Goal: Task Accomplishment & Management: Manage account settings

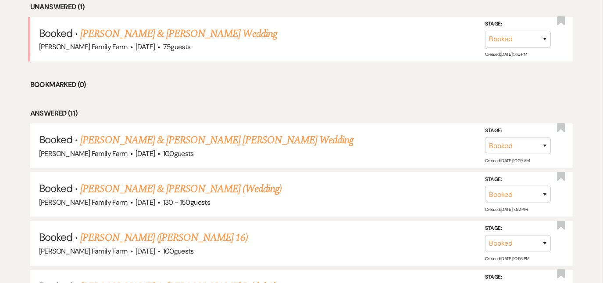
scroll to position [377, 0]
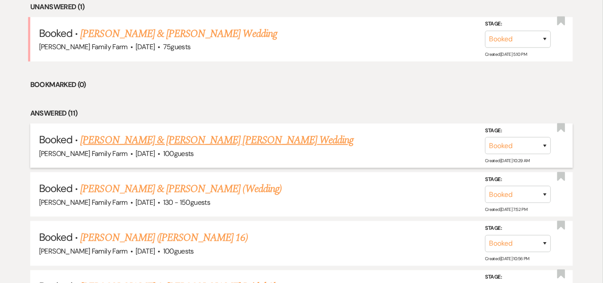
click at [215, 139] on link "[PERSON_NAME] & [PERSON_NAME] [PERSON_NAME] Wedding" at bounding box center [216, 140] width 273 height 16
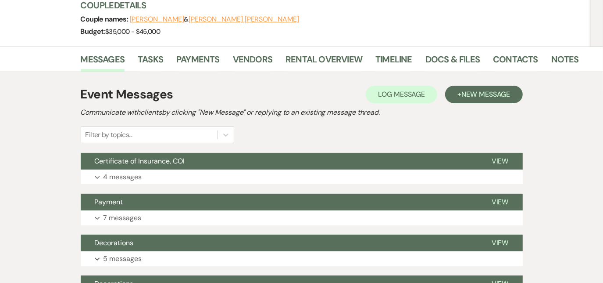
scroll to position [132, 0]
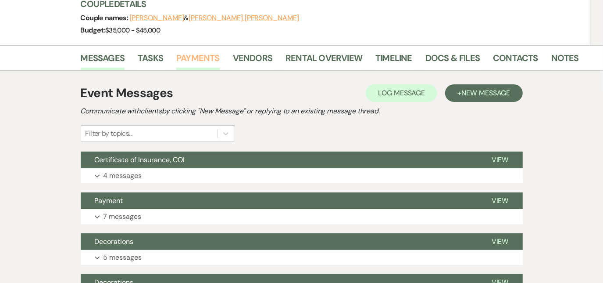
click at [208, 51] on link "Payments" at bounding box center [197, 60] width 43 height 19
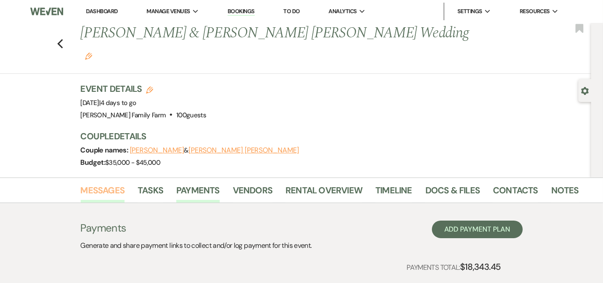
click at [105, 183] on link "Messages" at bounding box center [103, 192] width 44 height 19
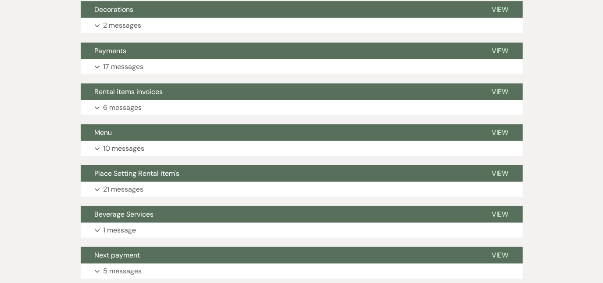
scroll to position [430, 0]
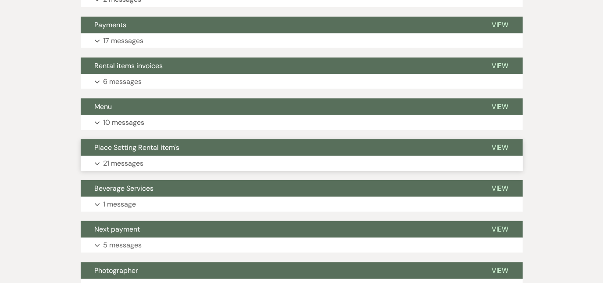
click at [123, 158] on p "21 messages" at bounding box center [124, 163] width 40 height 11
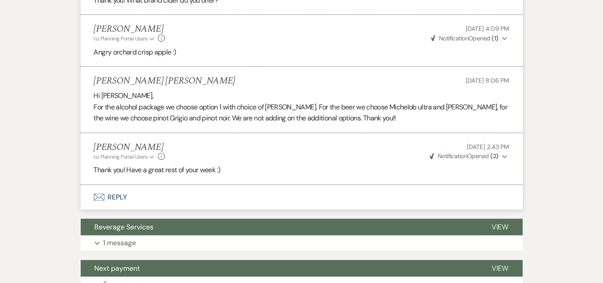
scroll to position [2615, 0]
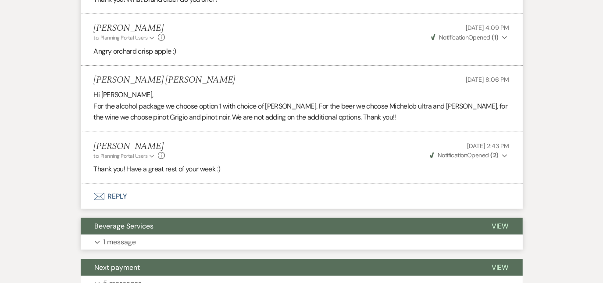
click at [148, 234] on button "Expand 1 message" at bounding box center [302, 241] width 442 height 15
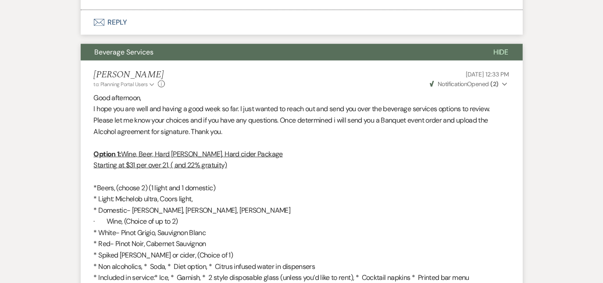
scroll to position [2790, 0]
